Goal: Transaction & Acquisition: Purchase product/service

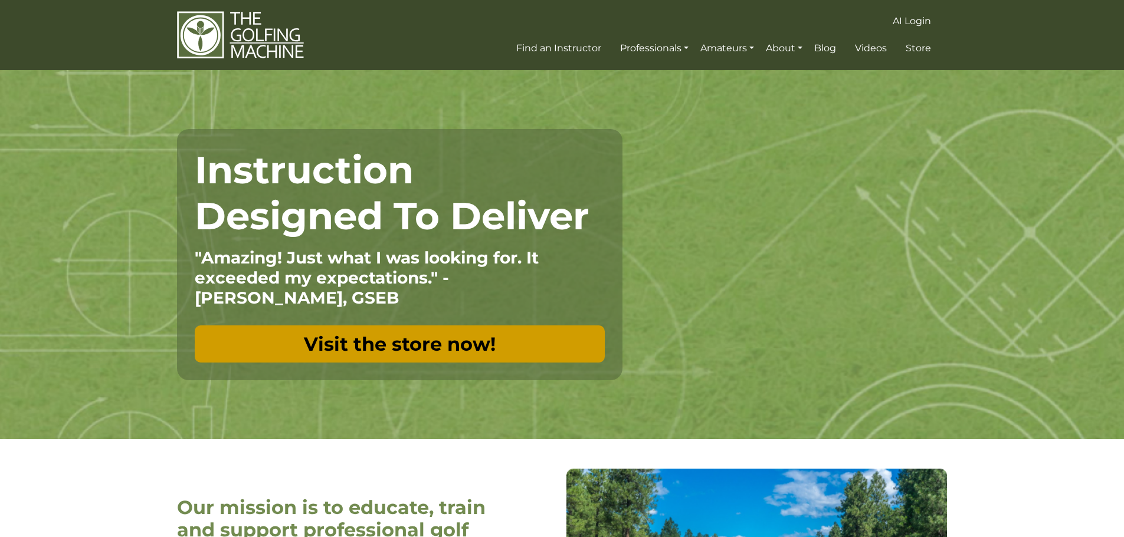
click at [429, 326] on link "Visit the store now!" at bounding box center [400, 344] width 410 height 37
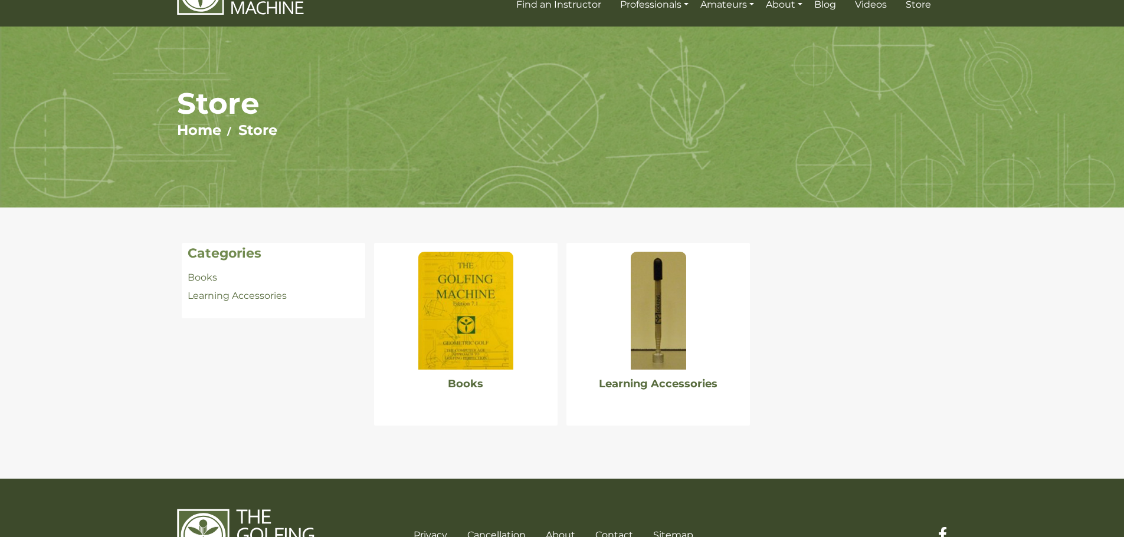
scroll to position [99, 0]
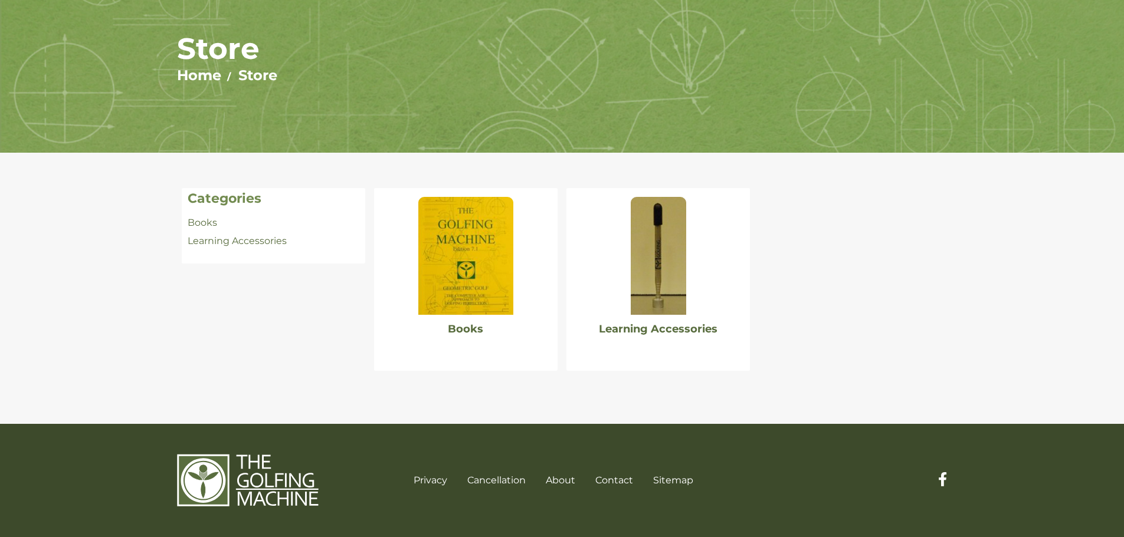
click at [461, 274] on img at bounding box center [465, 256] width 94 height 118
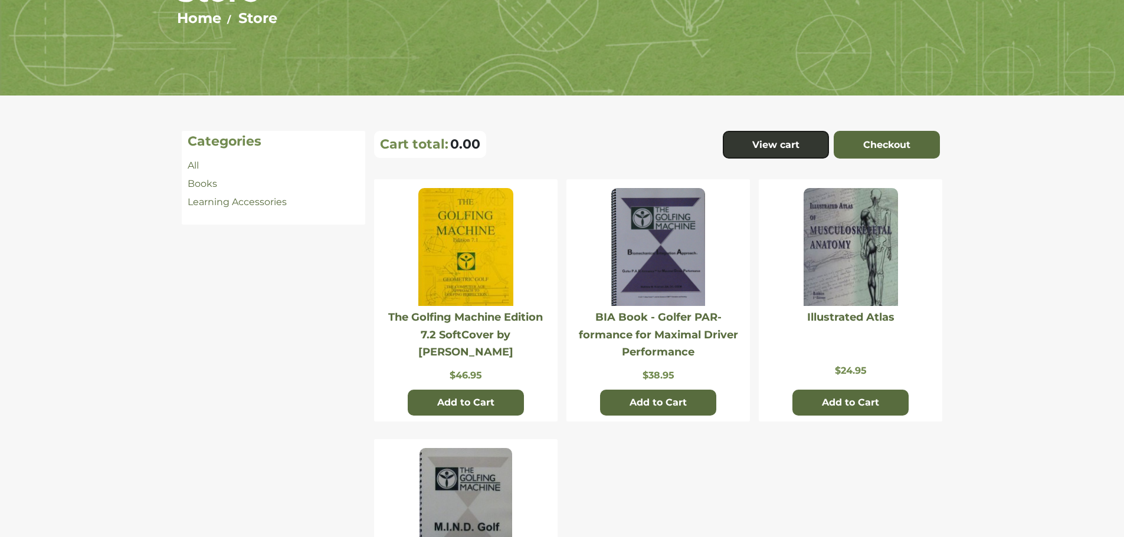
scroll to position [113, 0]
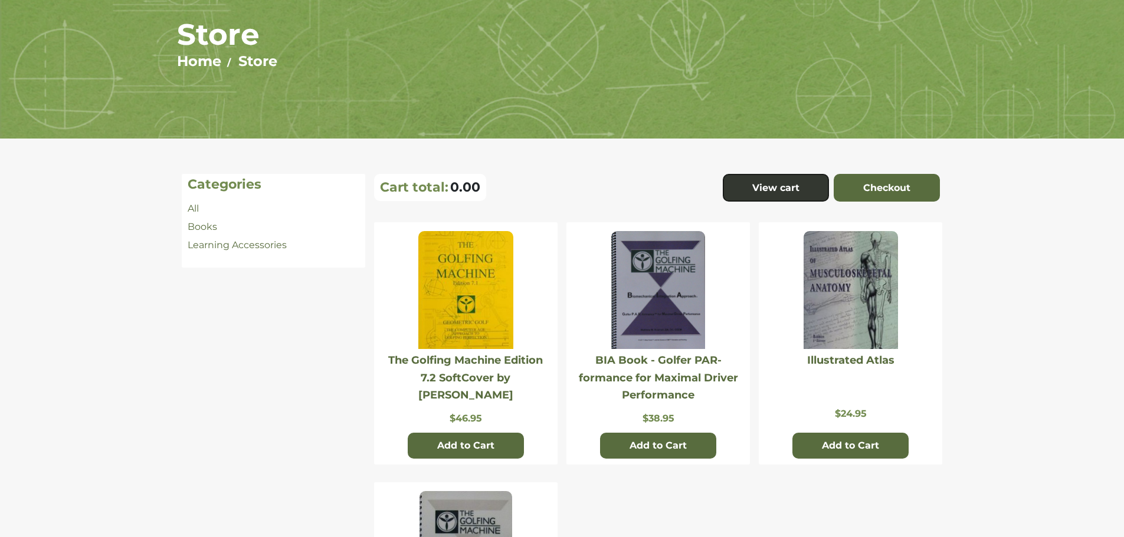
click at [480, 288] on img at bounding box center [465, 290] width 94 height 118
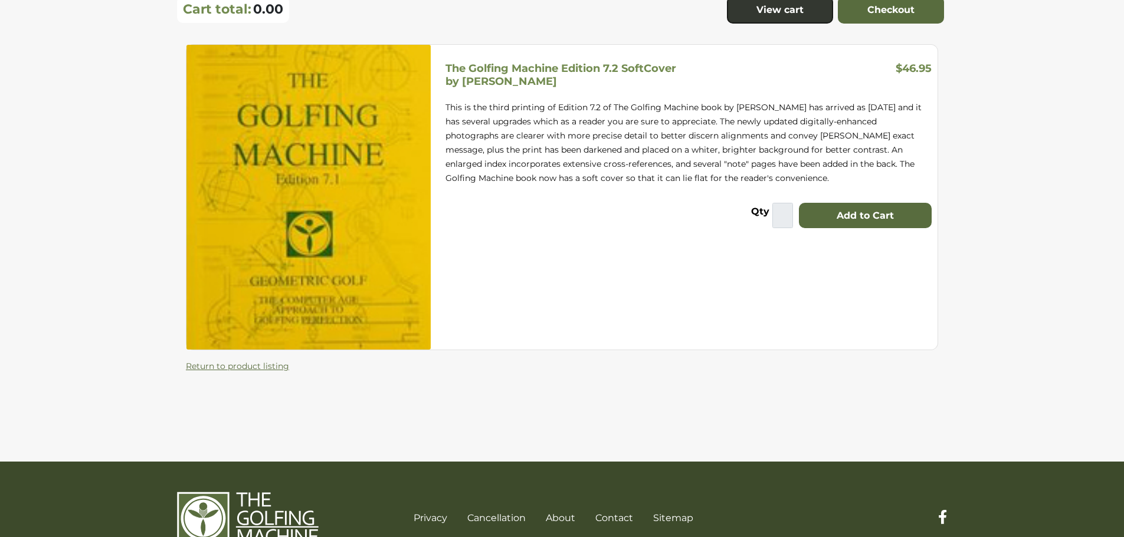
scroll to position [112, 0]
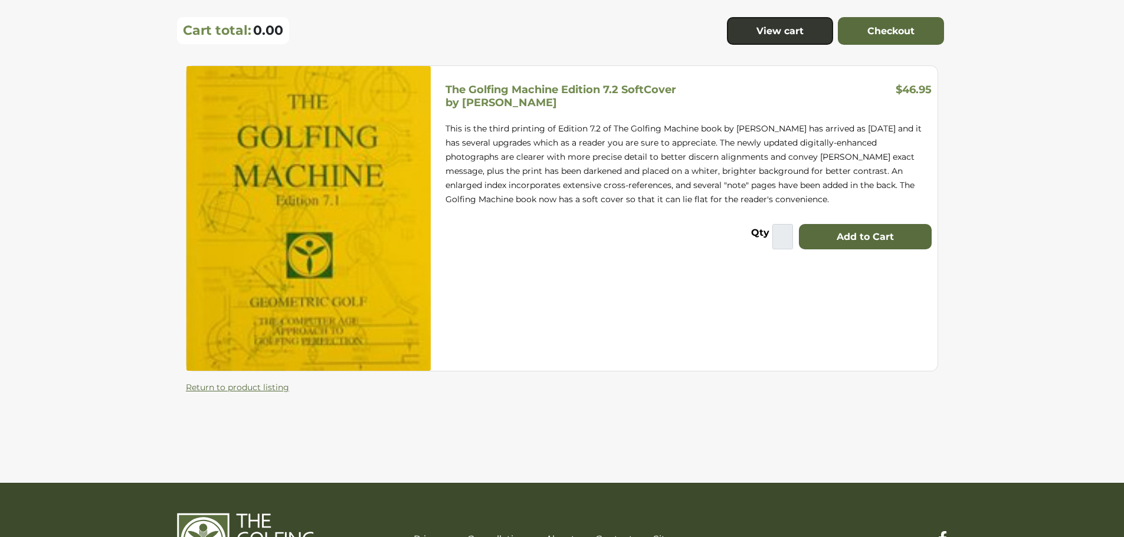
click at [390, 231] on img at bounding box center [308, 218] width 244 height 305
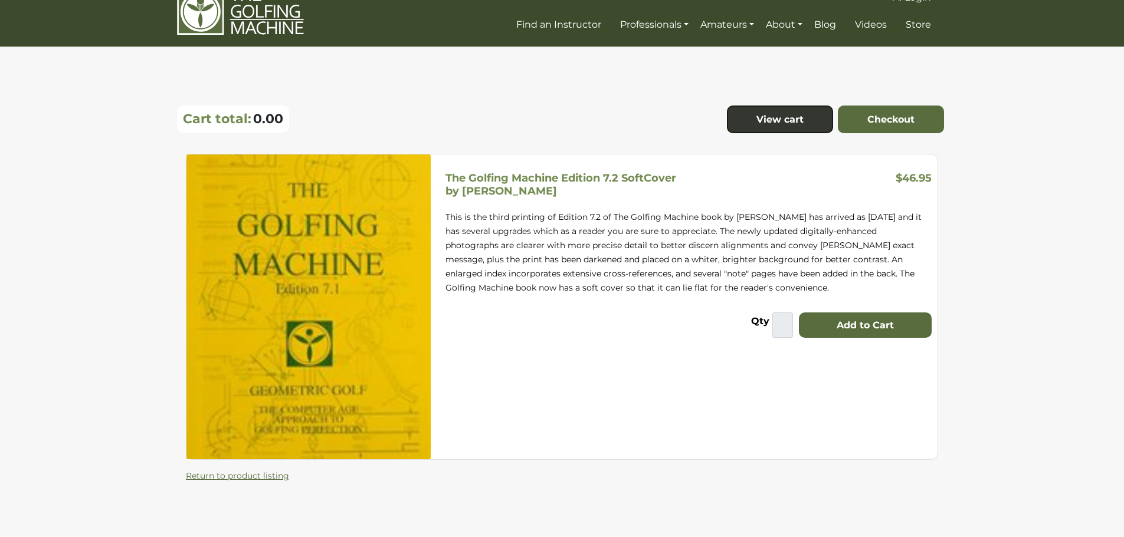
scroll to position [0, 0]
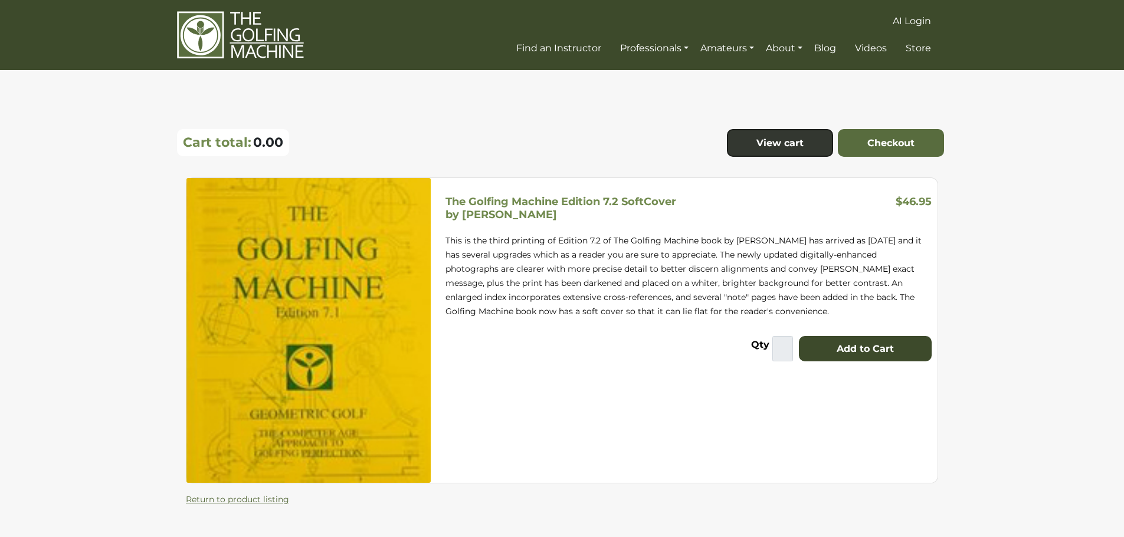
click at [880, 357] on button "Add to Cart" at bounding box center [865, 349] width 133 height 26
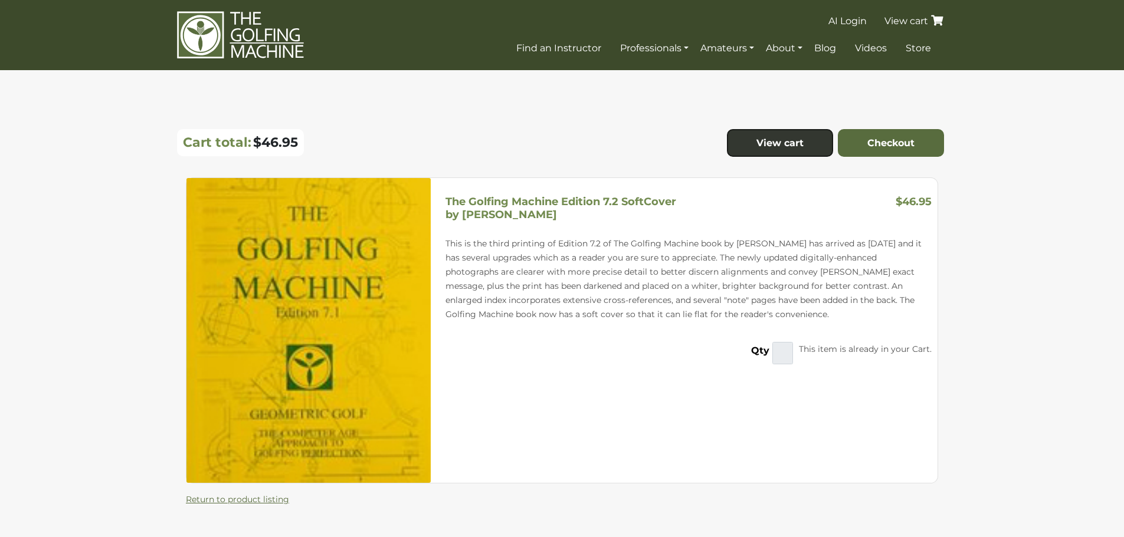
click at [916, 19] on link "View cart" at bounding box center [915, 20] width 64 height 11
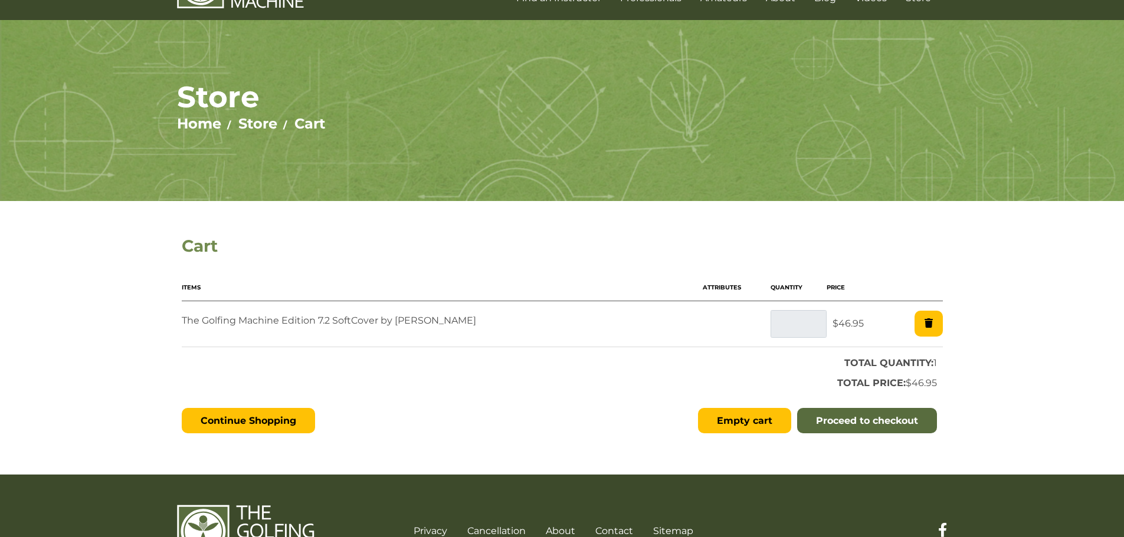
scroll to position [101, 0]
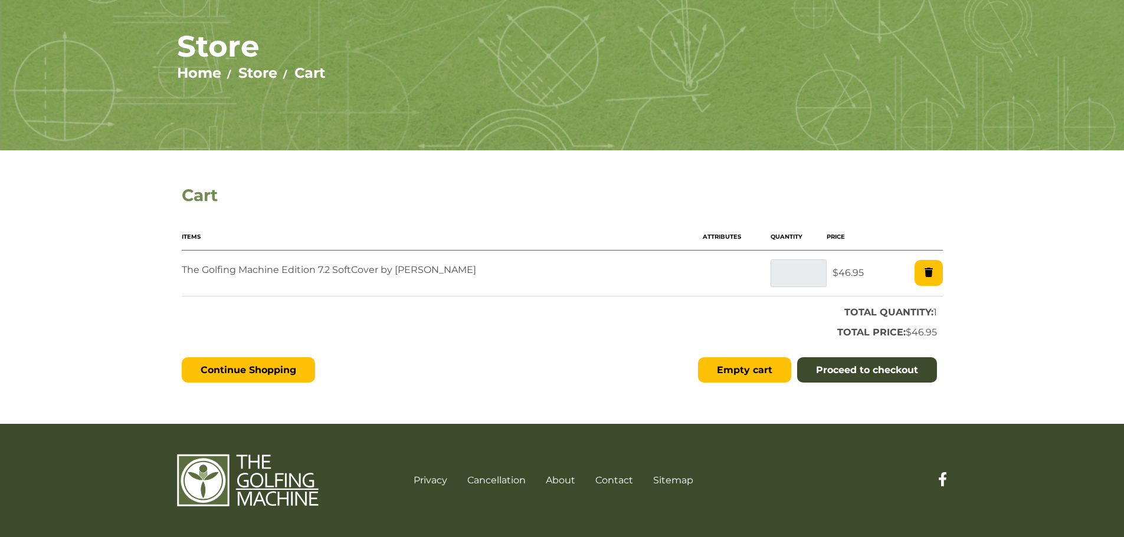
click at [811, 370] on link "Proceed to checkout" at bounding box center [867, 371] width 140 height 26
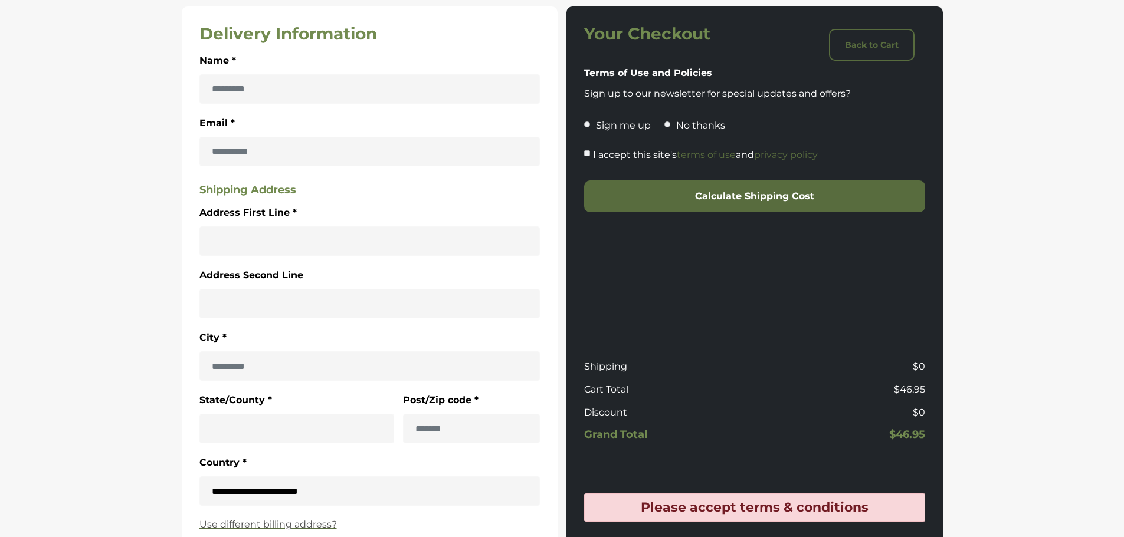
scroll to position [295, 0]
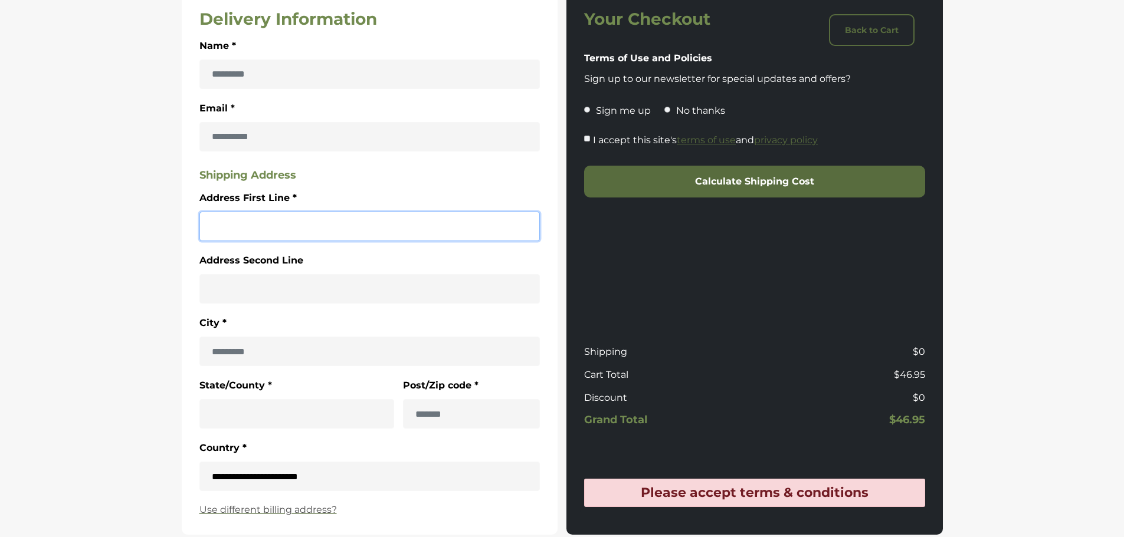
click at [252, 231] on input "Address First Line *" at bounding box center [369, 226] width 341 height 29
click at [129, 286] on section "Delivery Information Name * Email * Shipping Address Address First Line * Addre…" at bounding box center [562, 292] width 1124 height 673
click at [301, 413] on input "State/County *" at bounding box center [296, 413] width 195 height 29
click at [429, 453] on div "**********" at bounding box center [369, 466] width 341 height 51
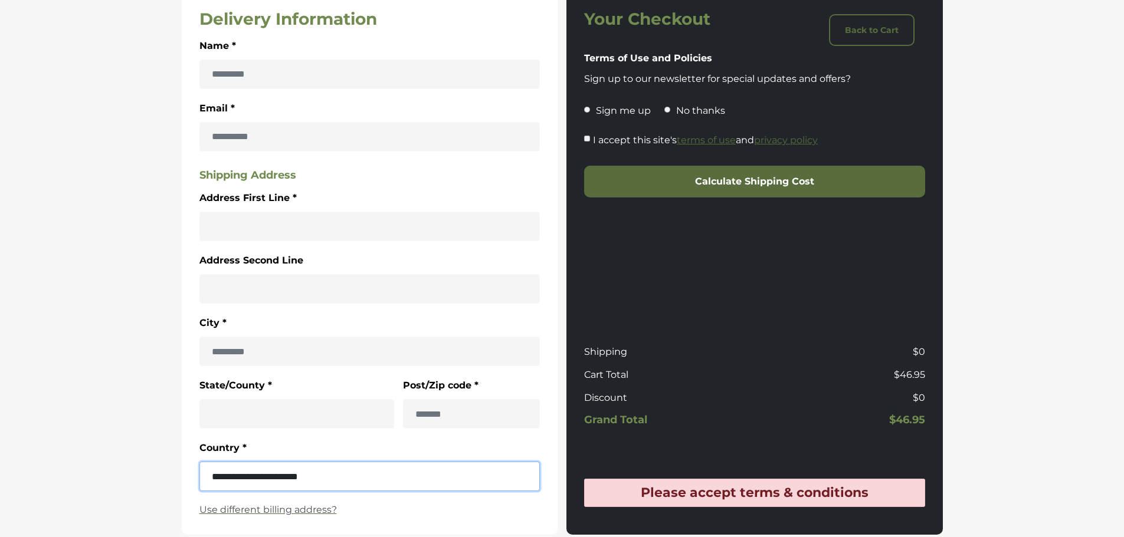
click at [432, 472] on select "**********" at bounding box center [369, 476] width 341 height 29
select select "**********"
click at [199, 462] on select "**********" at bounding box center [369, 476] width 341 height 29
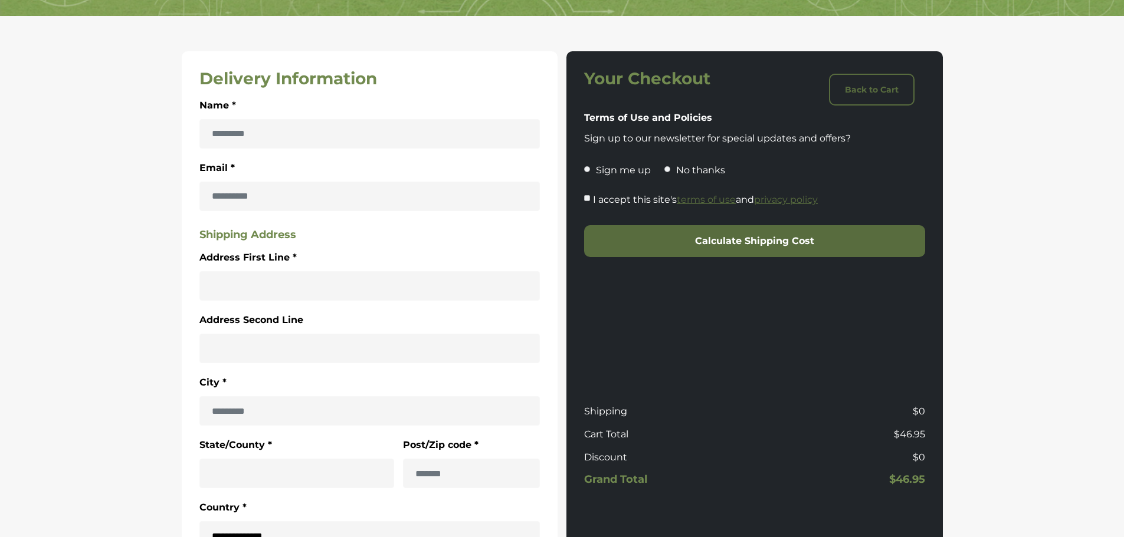
scroll to position [0, 0]
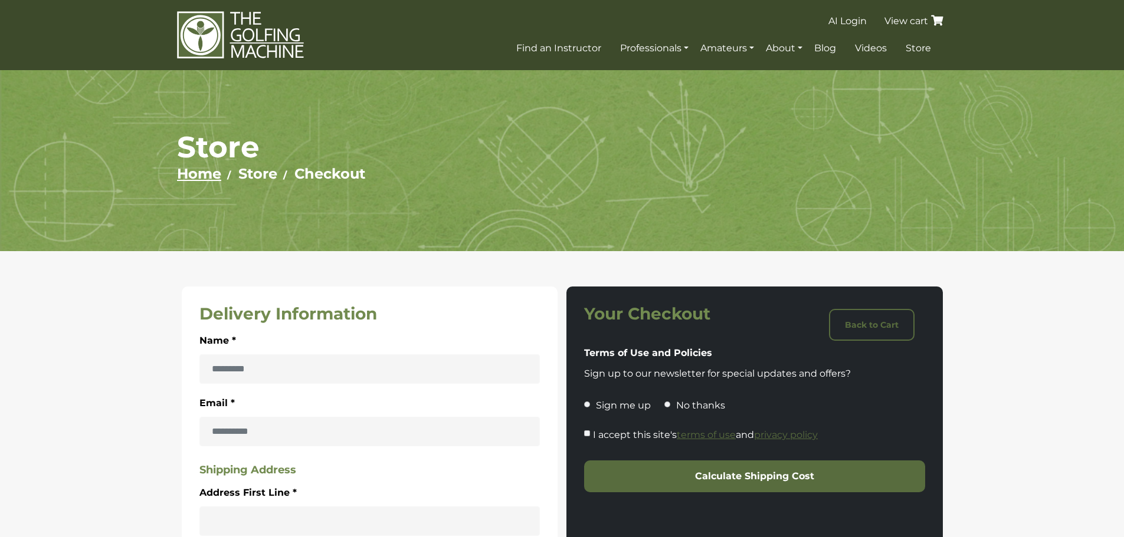
drag, startPoint x: 168, startPoint y: 354, endPoint x: 179, endPoint y: 166, distance: 188.5
